Goal: Transaction & Acquisition: Register for event/course

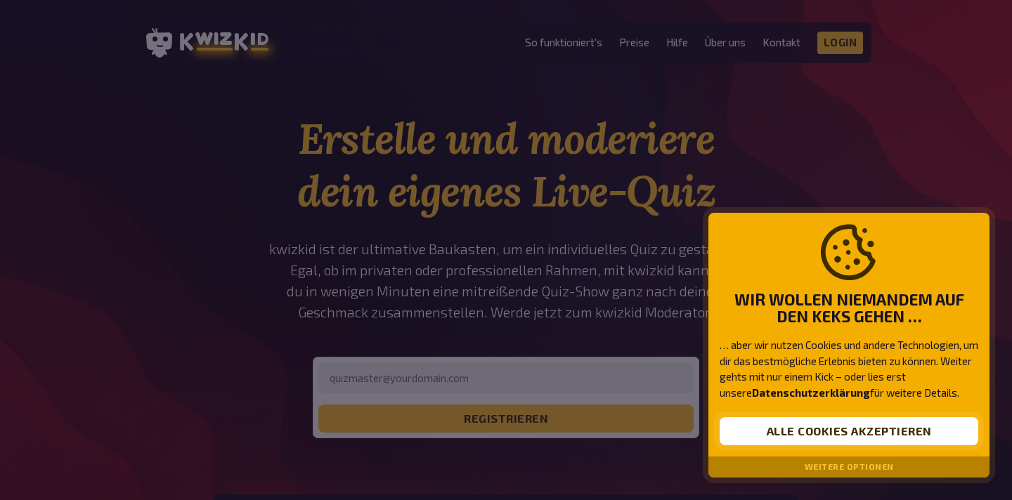
click at [870, 440] on button "Alle Cookies akzeptieren" at bounding box center [848, 431] width 259 height 28
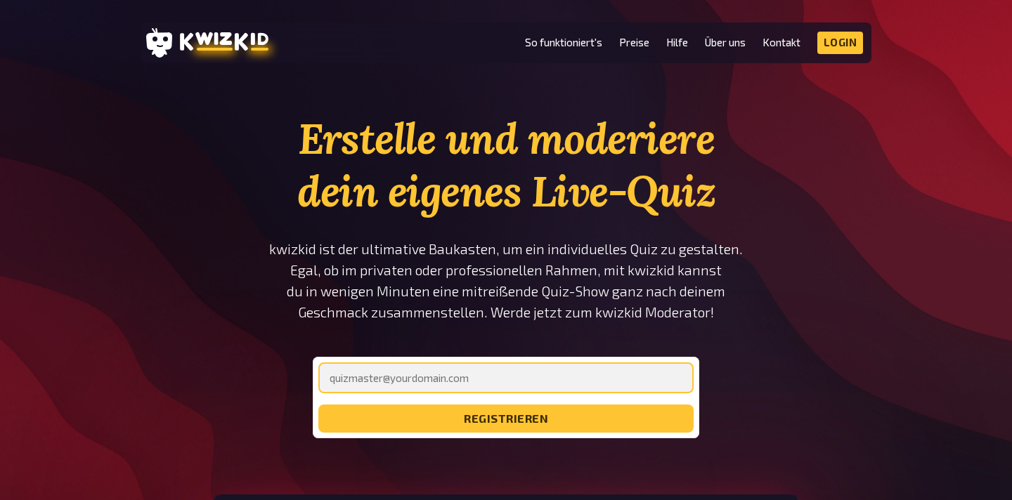
click at [478, 384] on input "email" at bounding box center [505, 378] width 375 height 31
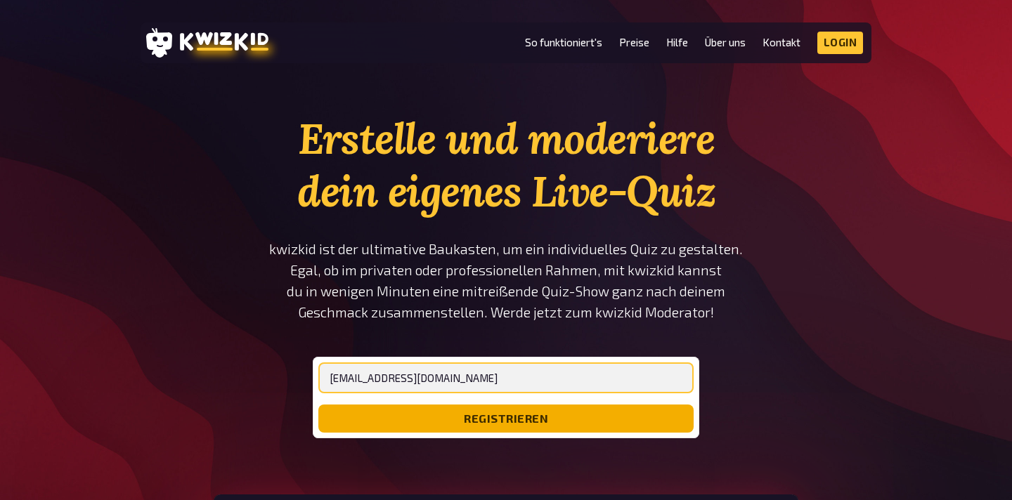
type input "[EMAIL_ADDRESS][DOMAIN_NAME]"
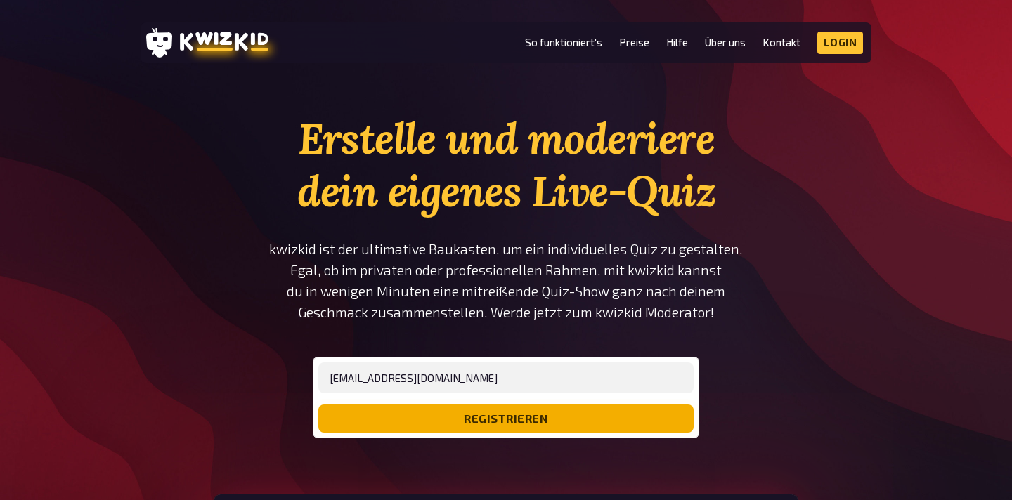
click at [538, 423] on button "registrieren" at bounding box center [505, 419] width 375 height 28
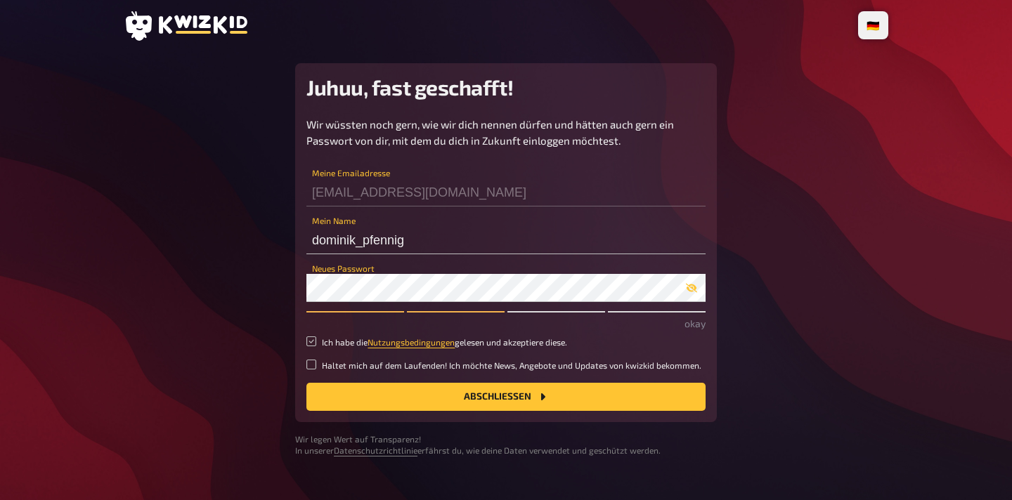
click at [311, 341] on input "Ich habe die Nutzungsbedingungen gelesen und akzeptiere diese." at bounding box center [311, 342] width 10 height 10
checkbox input "true"
click at [311, 365] on input "Haltet mich auf dem Laufenden! Ich möchte News, Angebote und Updates von kwizki…" at bounding box center [311, 365] width 10 height 10
checkbox input "true"
click at [450, 399] on button "Abschließen" at bounding box center [505, 397] width 399 height 28
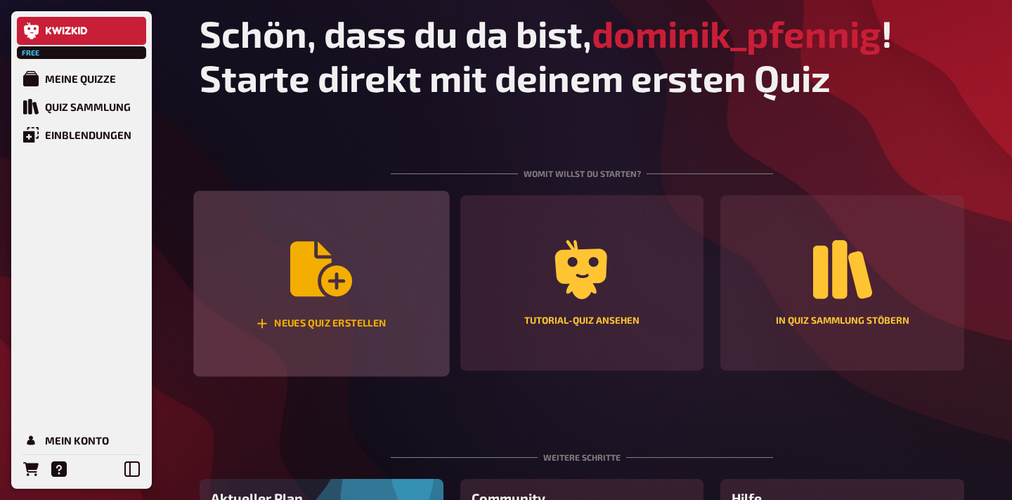
click at [328, 266] on icon "Neues Quiz erstellen" at bounding box center [321, 269] width 62 height 62
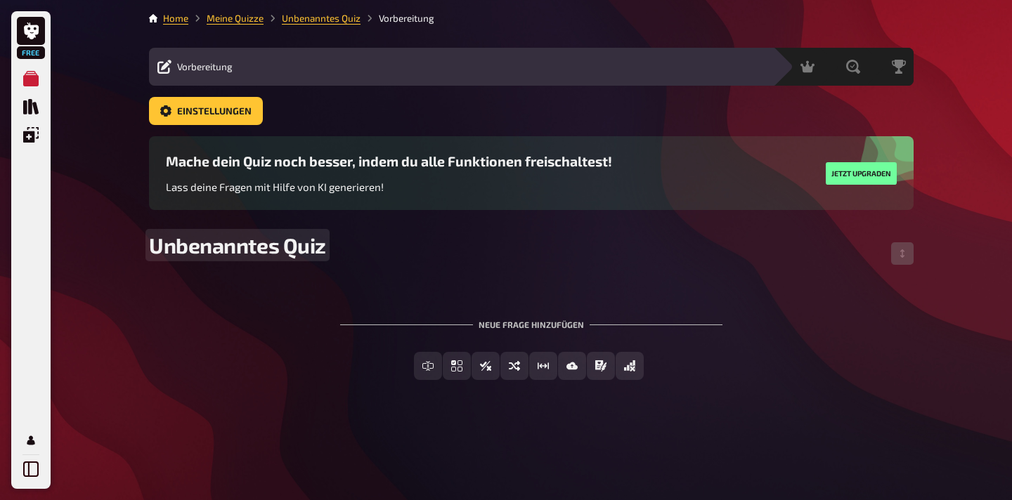
click at [229, 250] on span "Unbenanntes Quiz" at bounding box center [237, 245] width 177 height 25
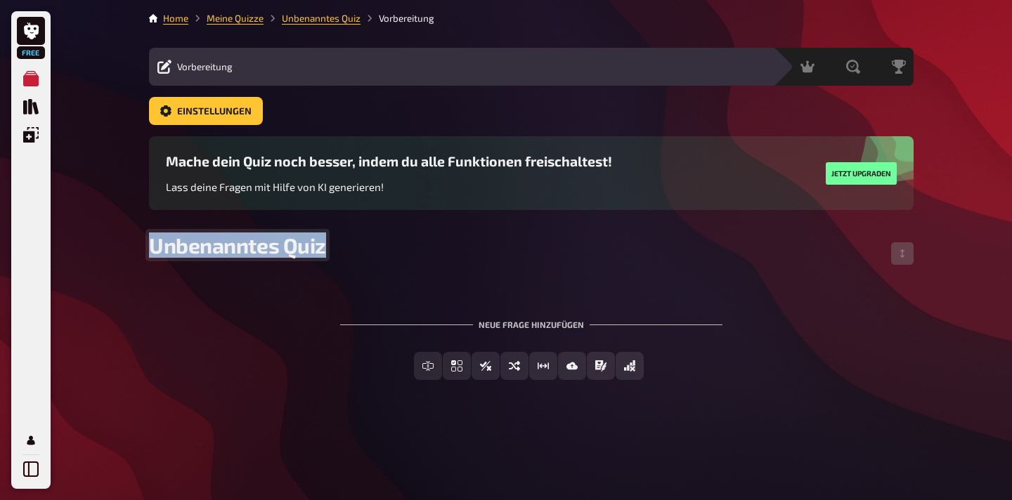
click at [229, 250] on span "Unbenanntes Quiz" at bounding box center [237, 245] width 177 height 25
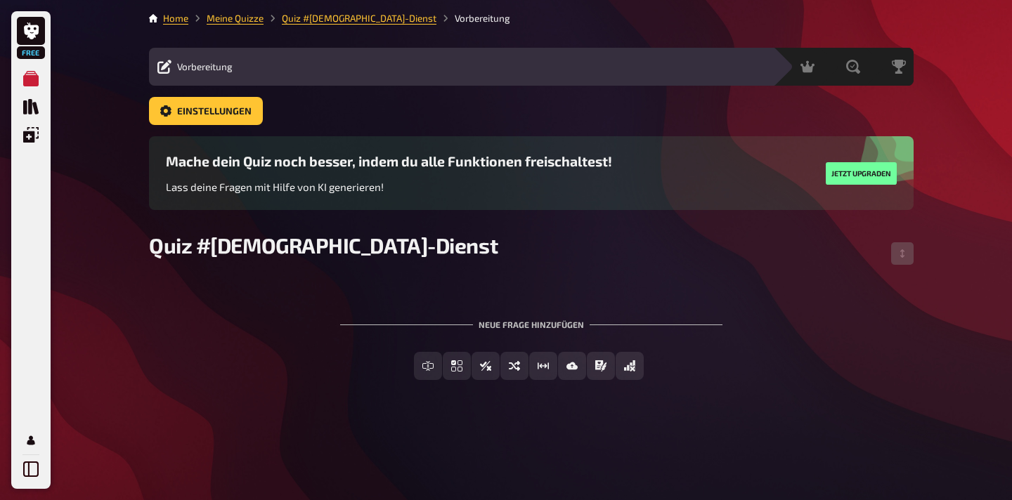
click at [512, 326] on div "Neue Frage hinzufügen" at bounding box center [531, 319] width 382 height 44
